Goal: Download file/media

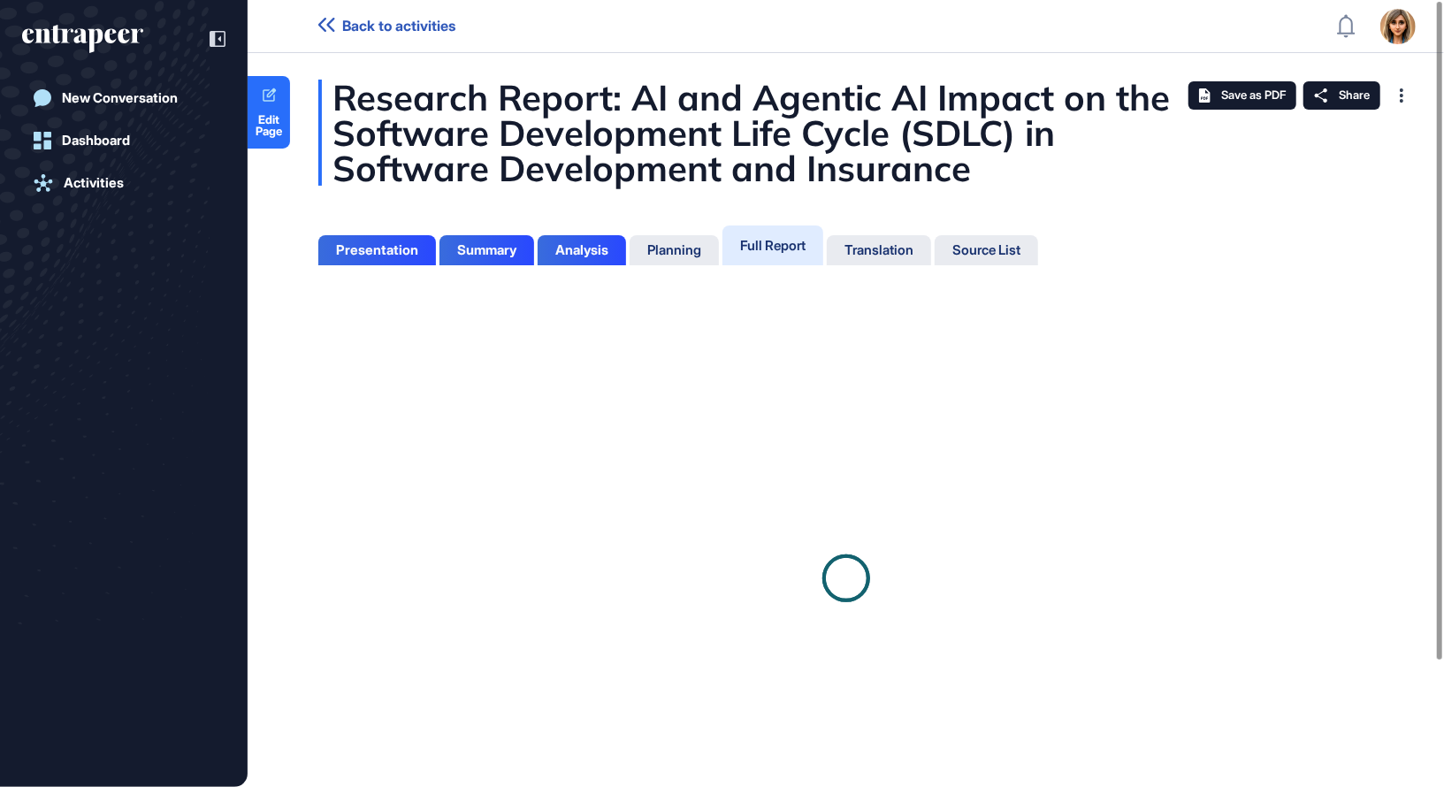
scroll to position [699, 4]
click at [1225, 92] on span "Save as PDF" at bounding box center [1253, 95] width 65 height 14
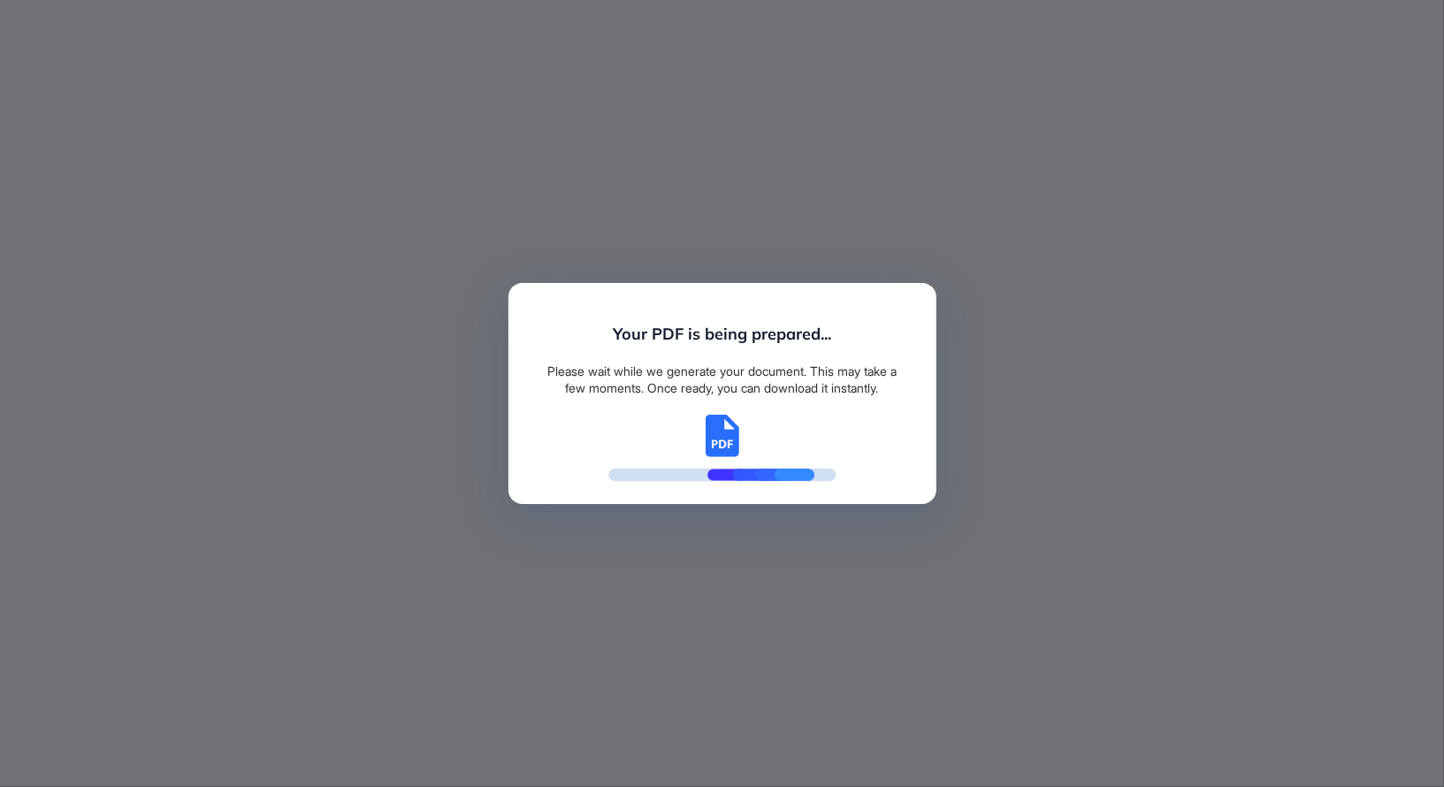
scroll to position [7, 1]
